Goal: Task Accomplishment & Management: Manage account settings

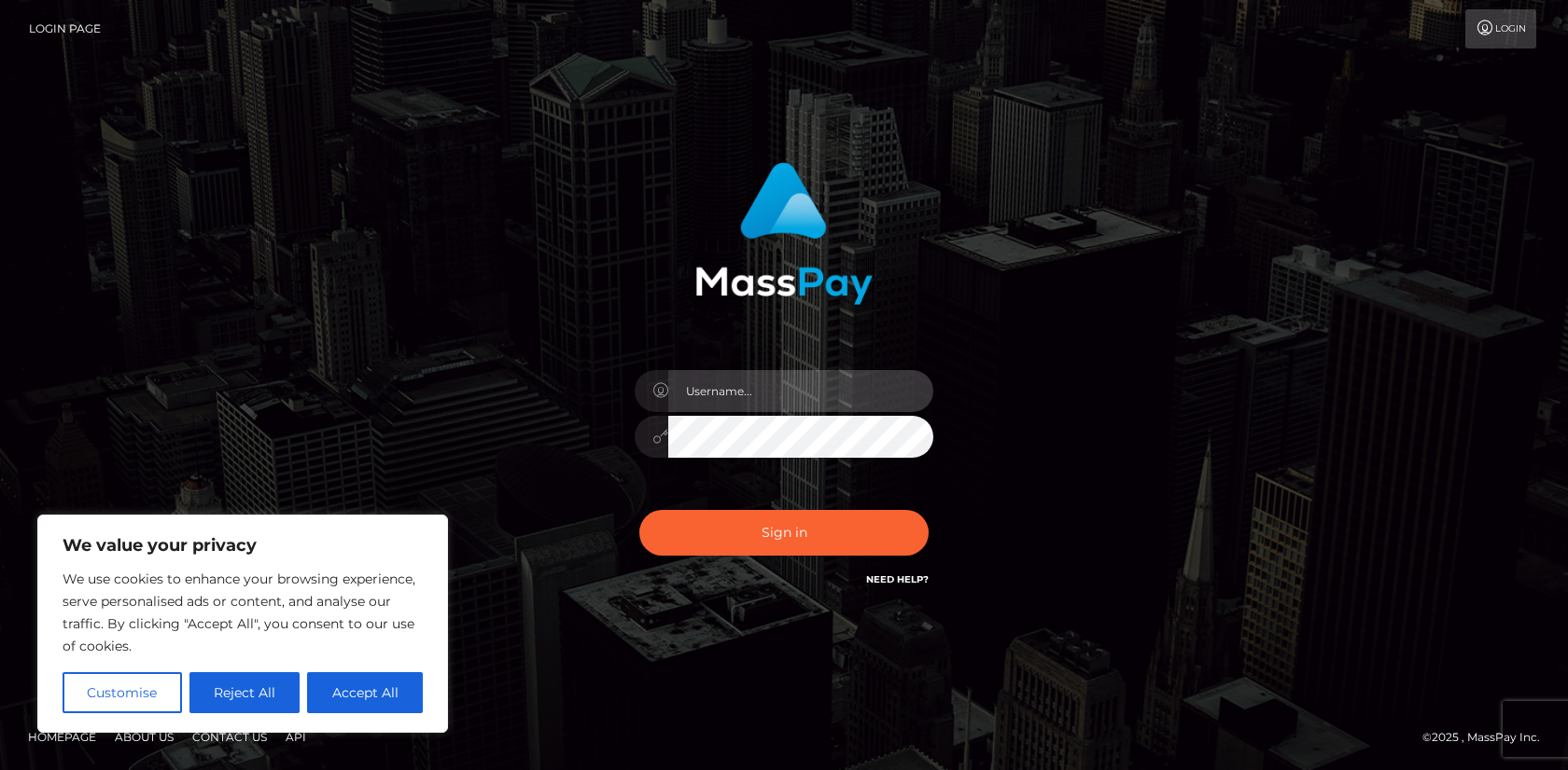
click at [713, 404] on input "text" at bounding box center [801, 390] width 265 height 42
type input "6luemah@gmail.com"
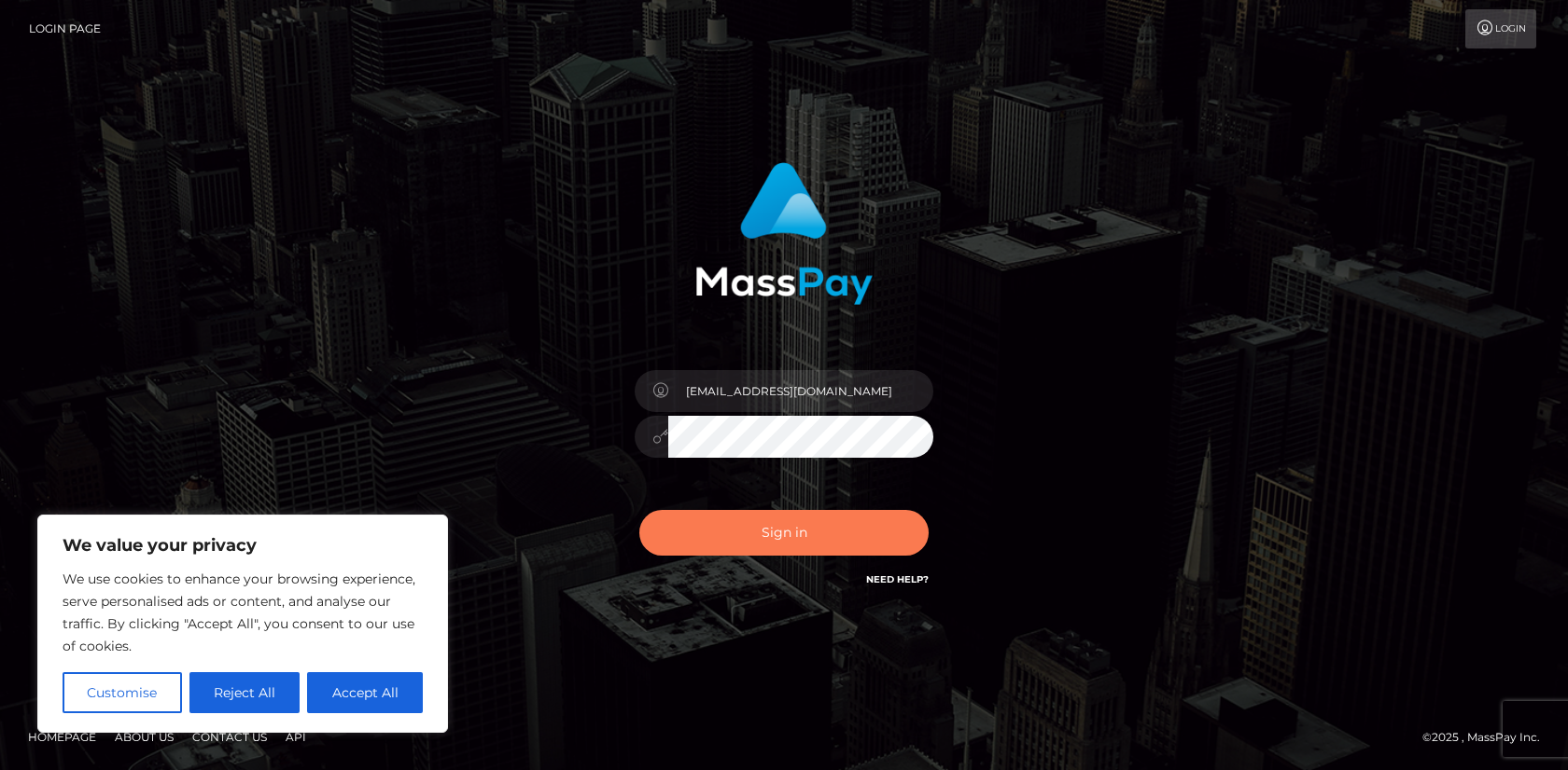
click at [795, 519] on button "Sign in" at bounding box center [784, 532] width 290 height 46
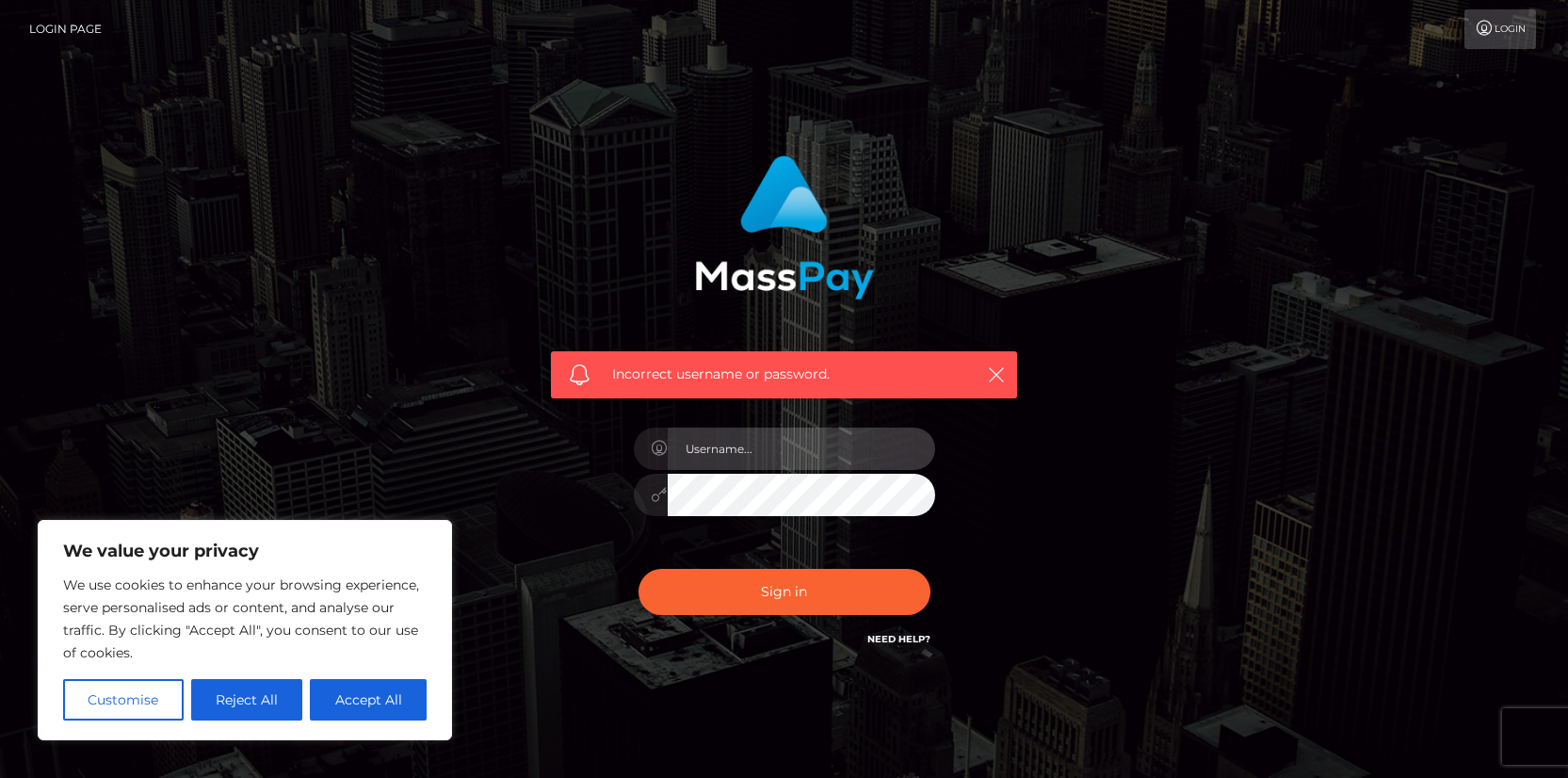
click at [745, 436] on input "text" at bounding box center [801, 448] width 268 height 42
type input "[EMAIL_ADDRESS][DOMAIN_NAME]"
click at [638, 569] on button "Sign in" at bounding box center [784, 592] width 292 height 46
click at [690, 452] on input "text" at bounding box center [801, 448] width 268 height 42
type input "[EMAIL_ADDRESS][DOMAIN_NAME]"
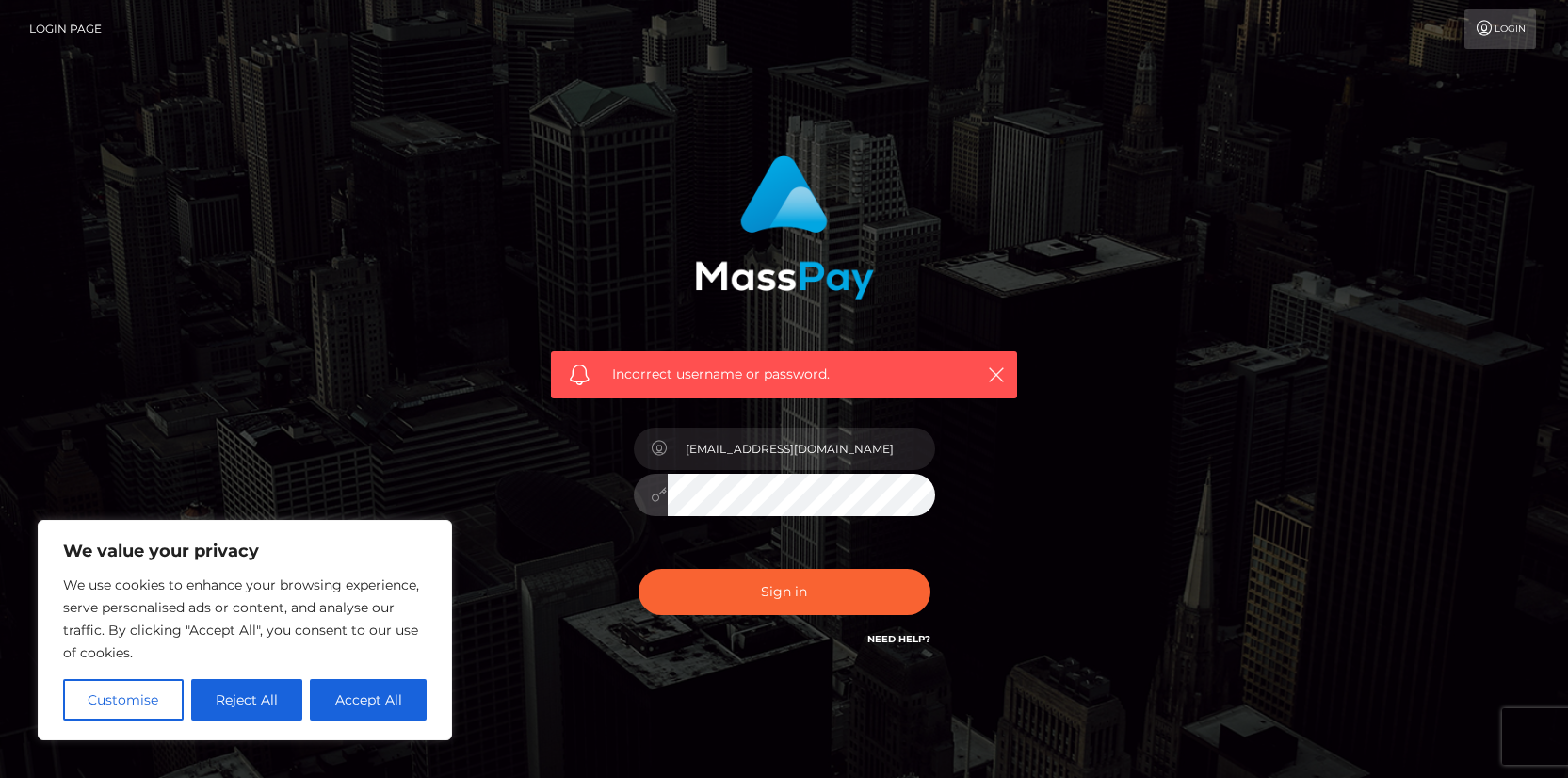
click at [638, 569] on button "Sign in" at bounding box center [784, 592] width 292 height 46
click at [719, 463] on input "text" at bounding box center [801, 448] width 268 height 42
type input "[EMAIL_ADDRESS][DOMAIN_NAME]"
click at [638, 569] on button "Sign in" at bounding box center [784, 592] width 292 height 46
click at [729, 441] on input "text" at bounding box center [801, 448] width 268 height 42
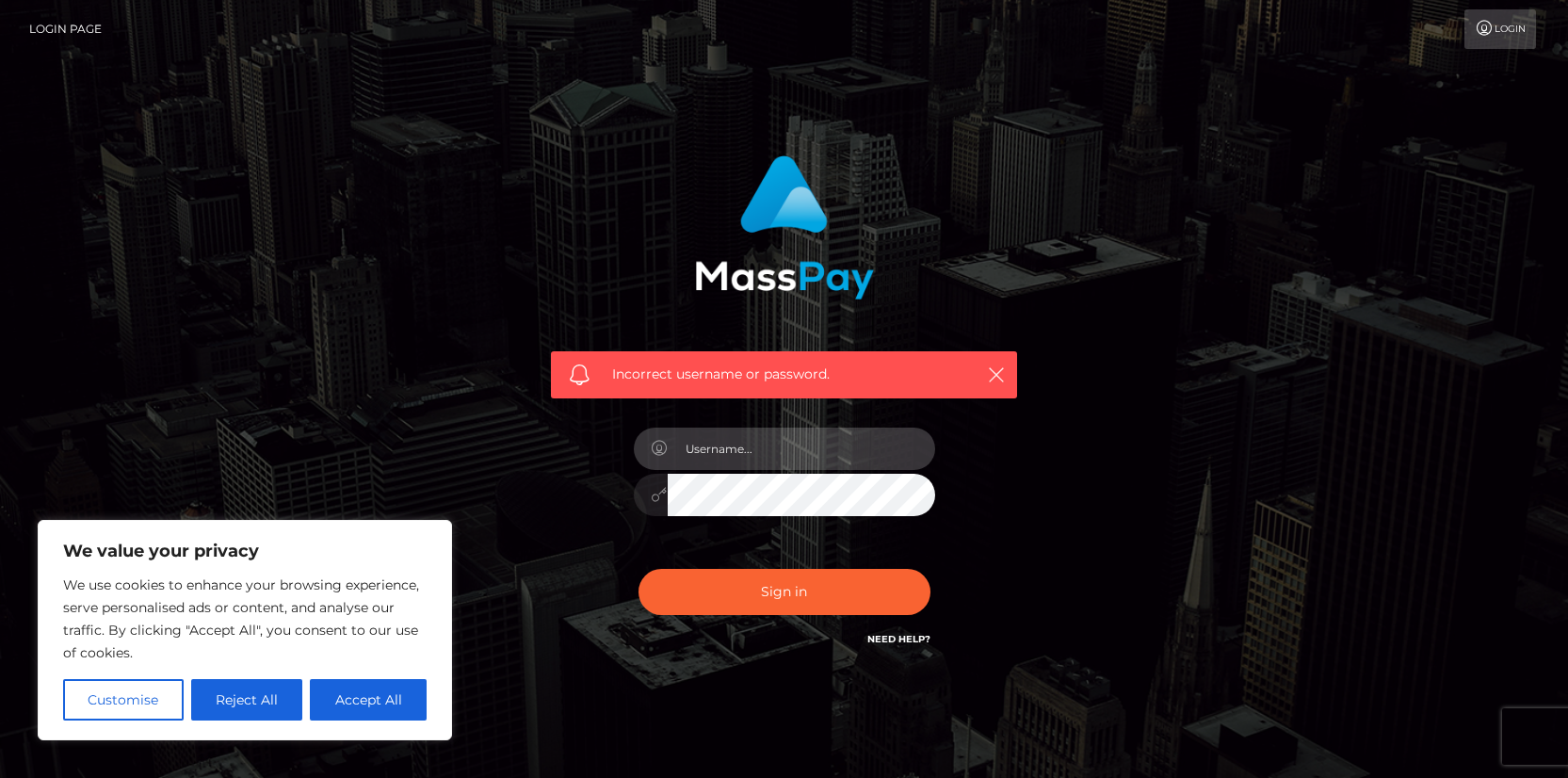
type input "[EMAIL_ADDRESS][DOMAIN_NAME]"
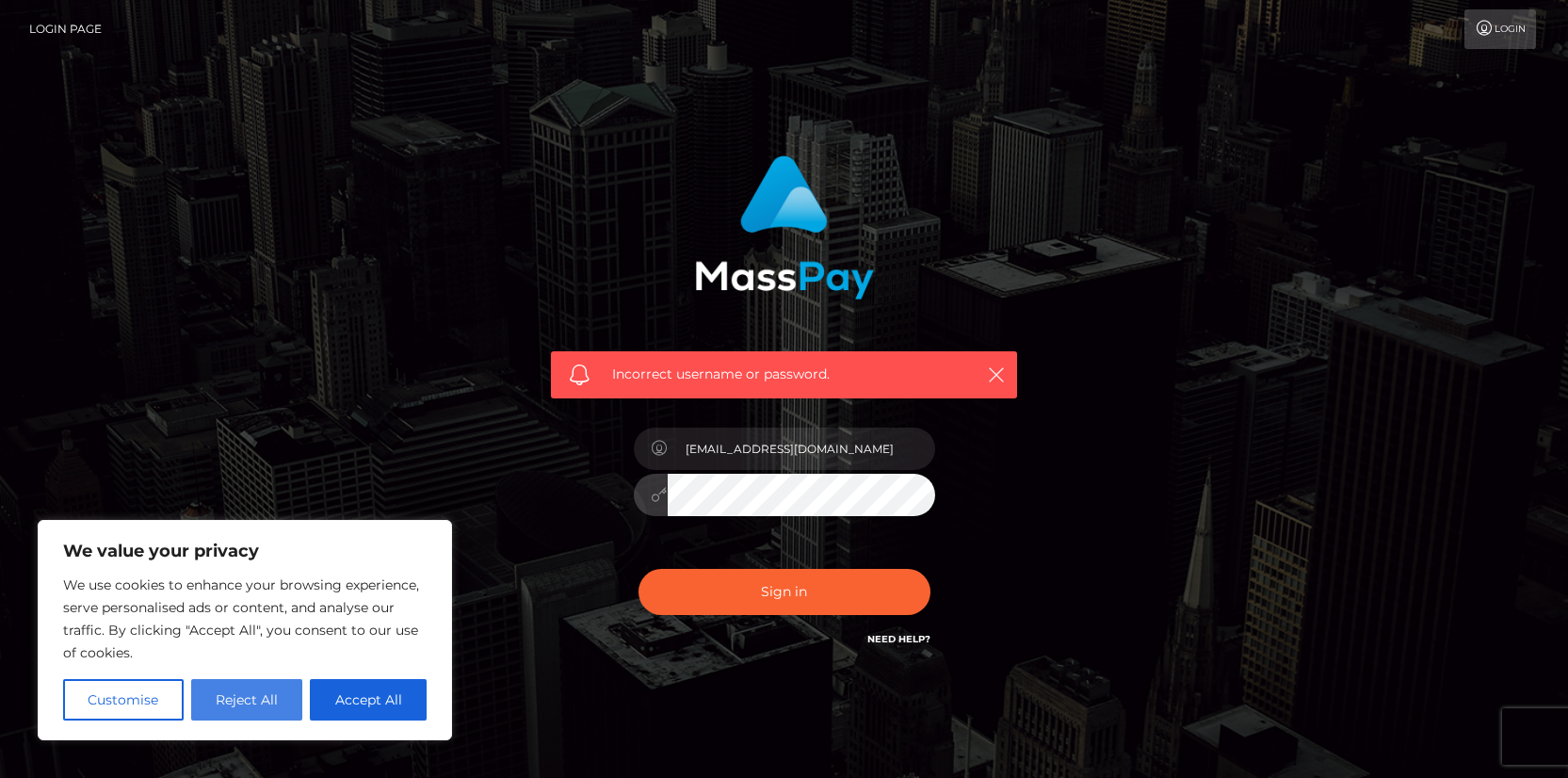
click at [638, 569] on button "Sign in" at bounding box center [784, 592] width 292 height 46
click at [709, 449] on input "text" at bounding box center [801, 448] width 268 height 42
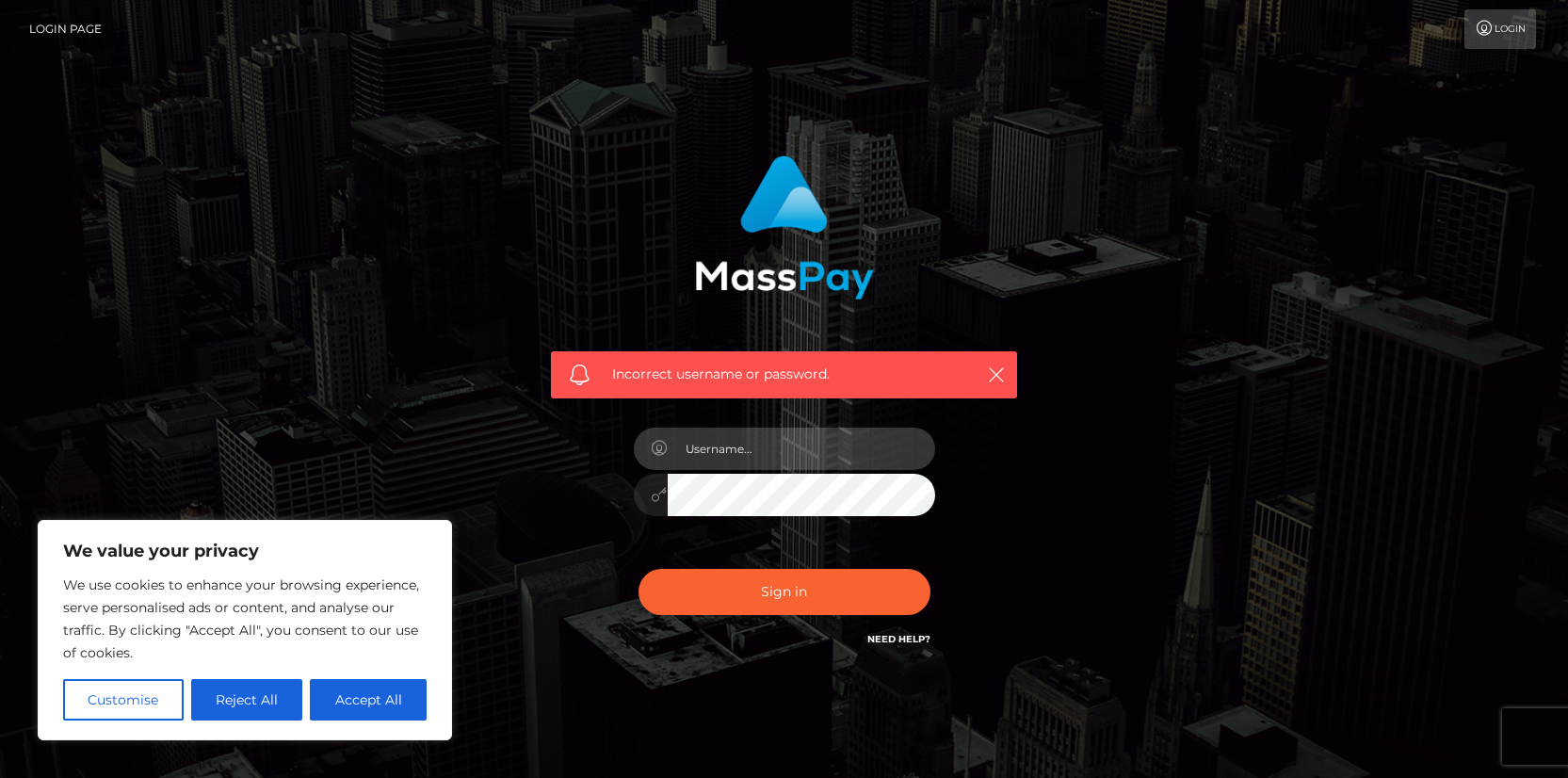
type input "6luemah@gmail.com"
click at [638, 569] on button "Sign in" at bounding box center [784, 592] width 292 height 46
